Goal: Task Accomplishment & Management: Complete application form

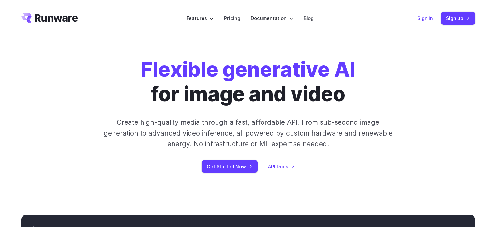
click at [428, 17] on link "Sign in" at bounding box center [426, 18] width 16 height 8
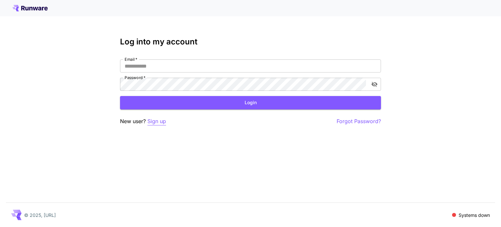
click at [163, 121] on p "Sign up" at bounding box center [156, 121] width 19 height 8
